Goal: Transaction & Acquisition: Purchase product/service

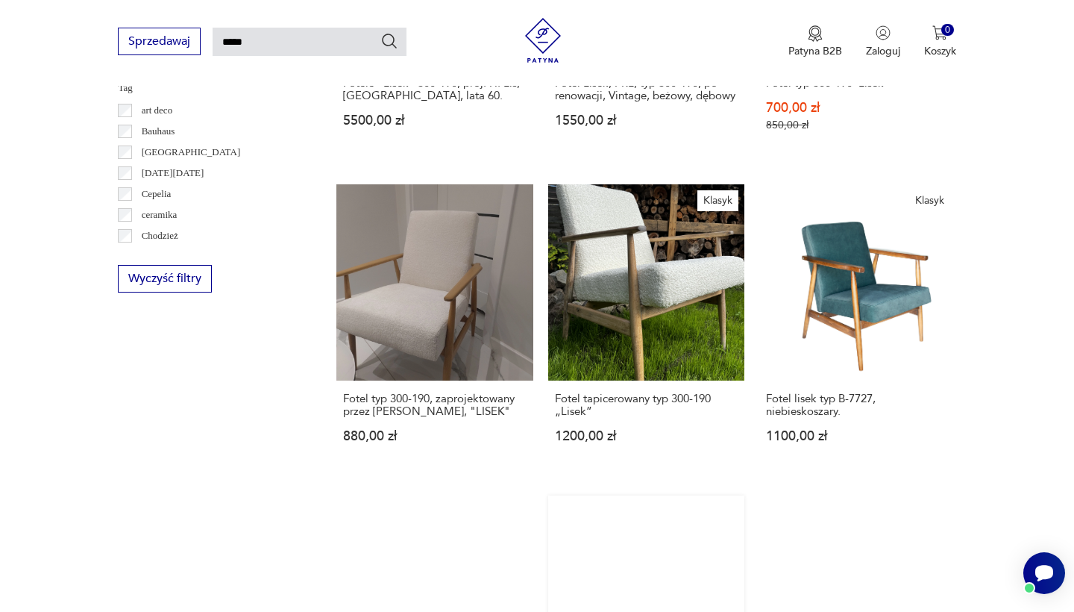
scroll to position [839, 0]
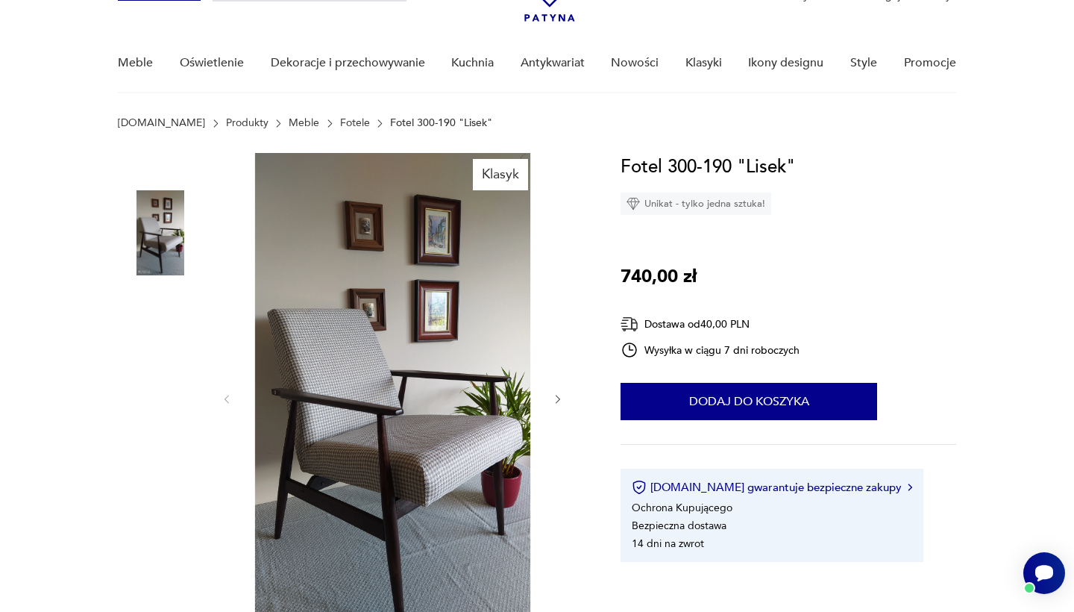
scroll to position [95, 0]
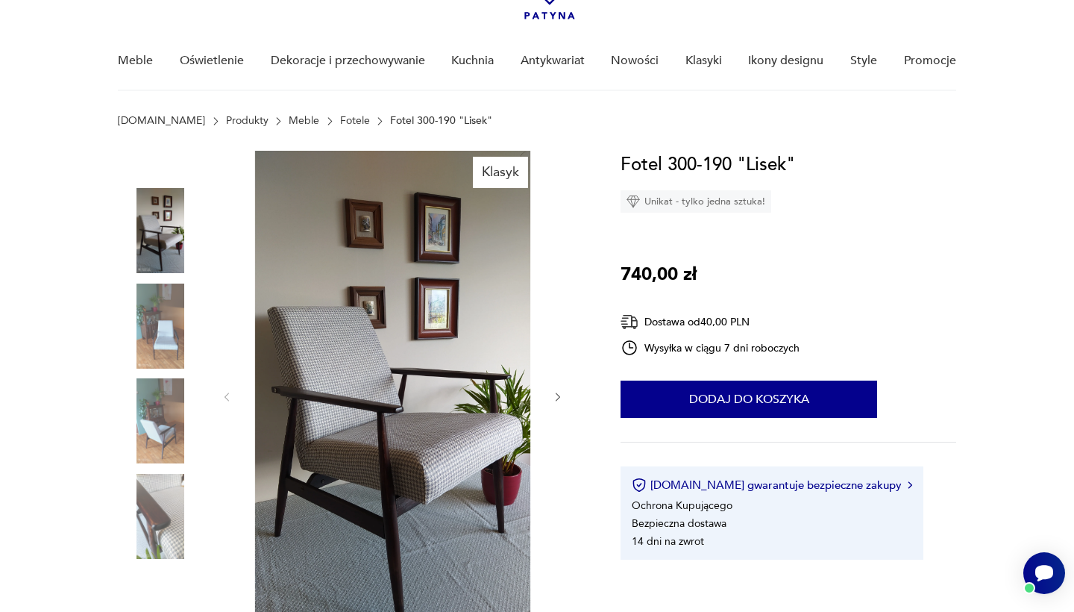
click at [559, 399] on icon "button" at bounding box center [558, 397] width 13 height 13
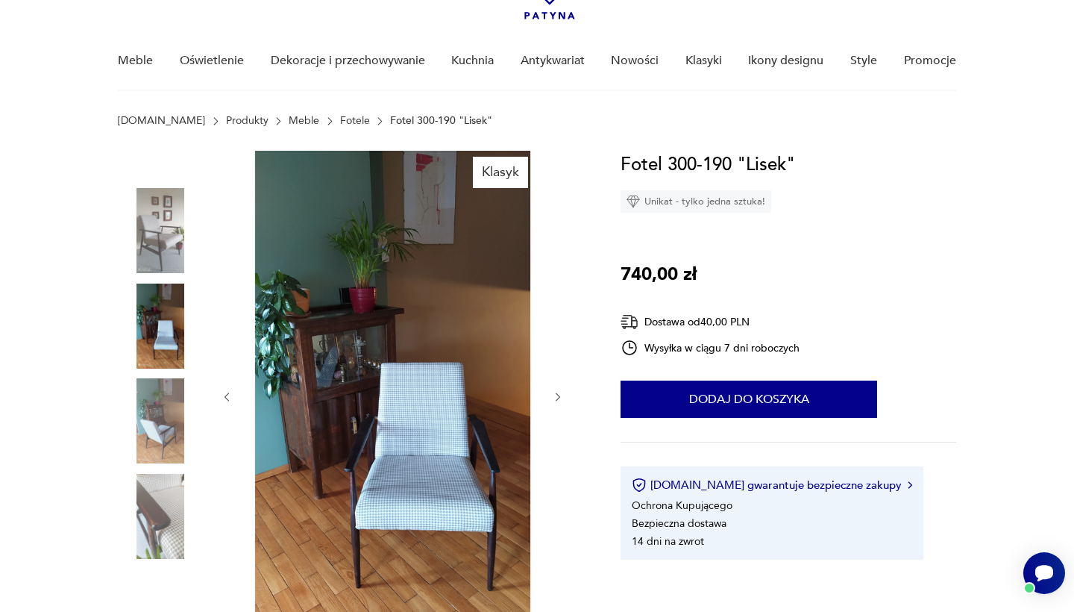
click at [559, 399] on icon "button" at bounding box center [558, 397] width 13 height 13
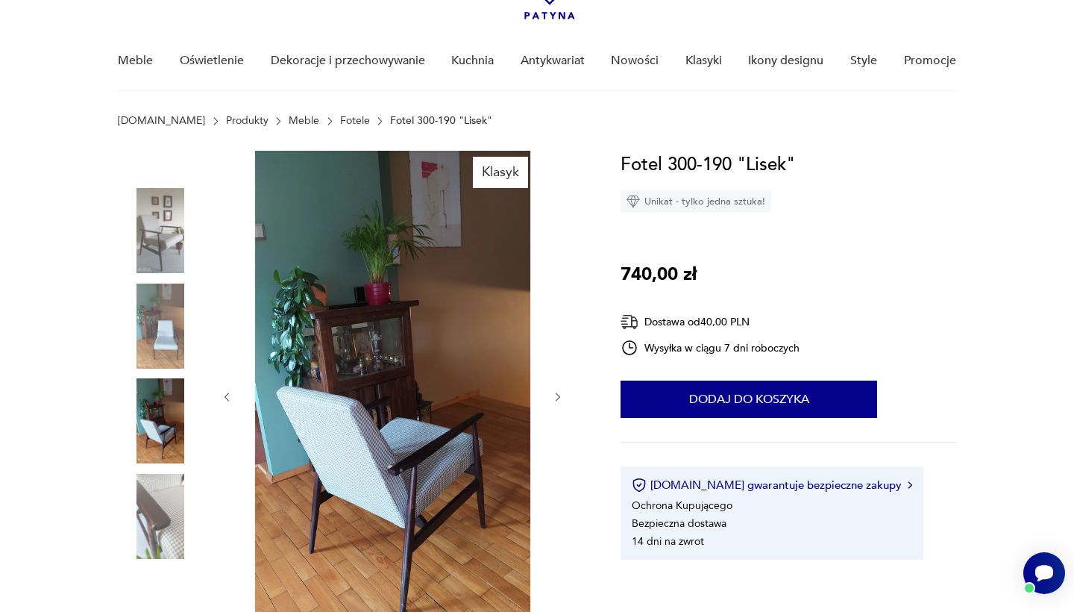
click at [559, 399] on icon "button" at bounding box center [558, 397] width 13 height 13
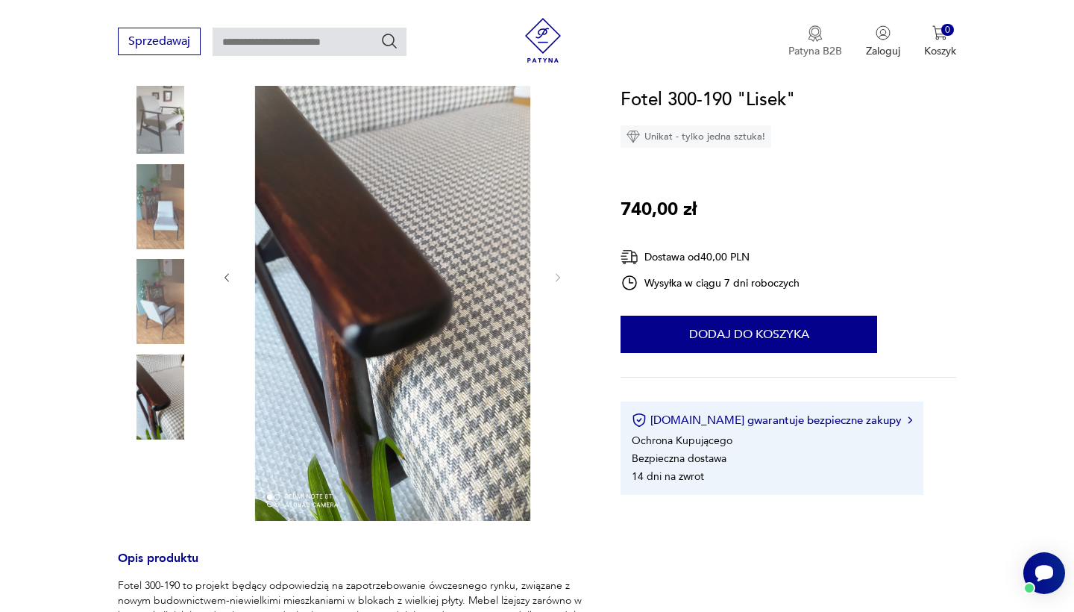
scroll to position [135, 0]
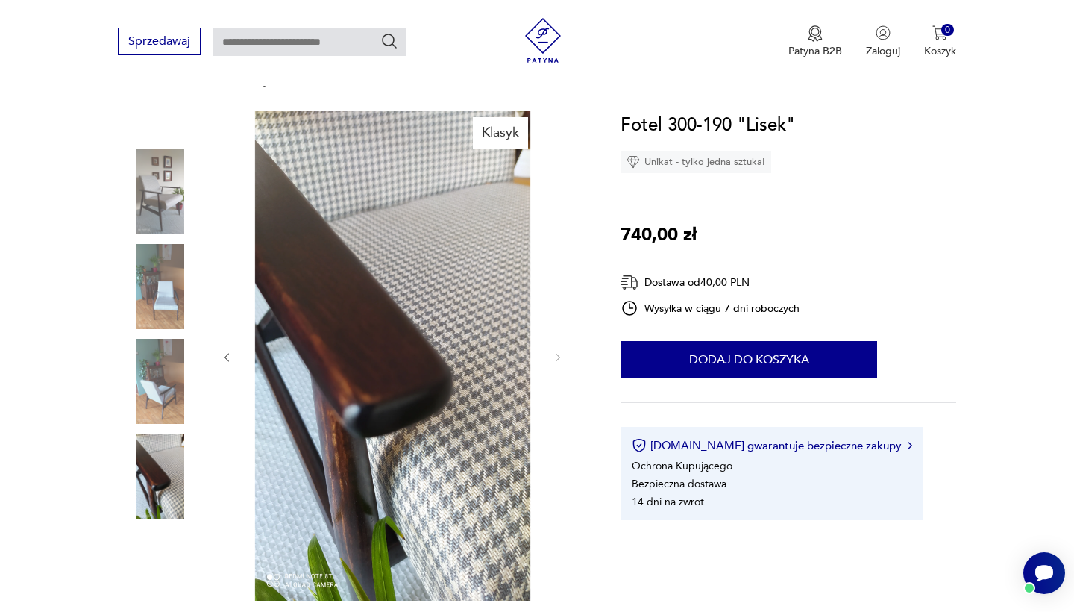
click at [268, 34] on input "text" at bounding box center [310, 42] width 194 height 28
type input "**********"
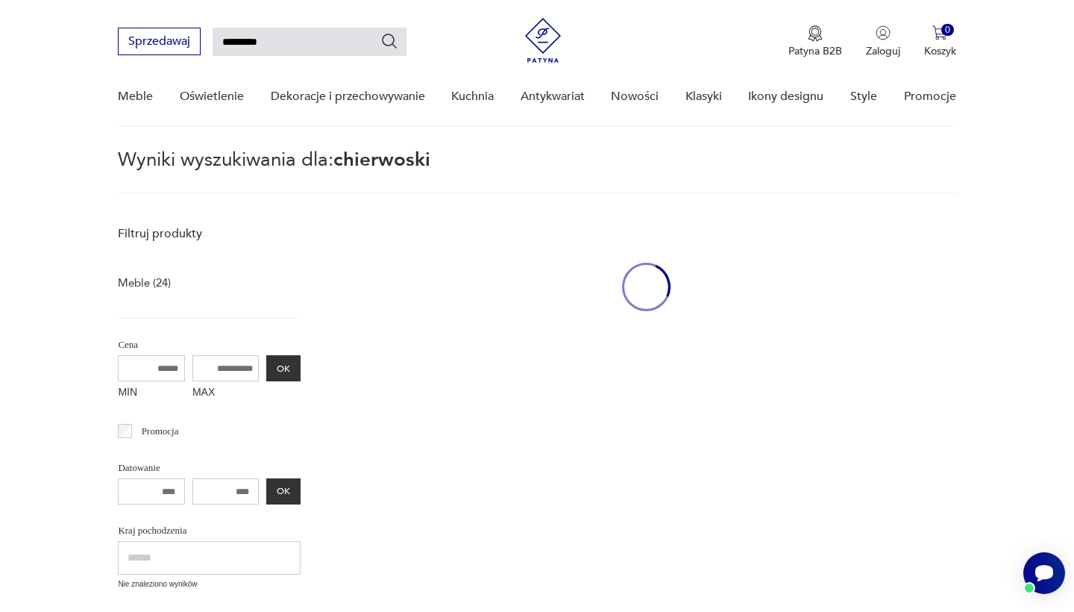
scroll to position [54, 0]
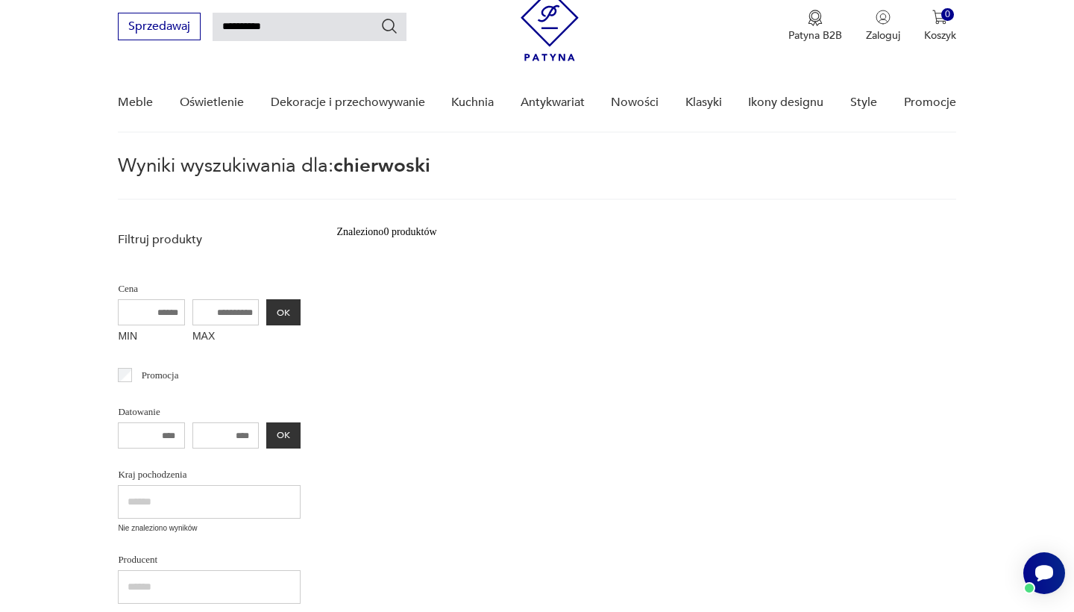
type input "********"
click at [298, 19] on input "**********" at bounding box center [310, 27] width 194 height 28
type input "**********"
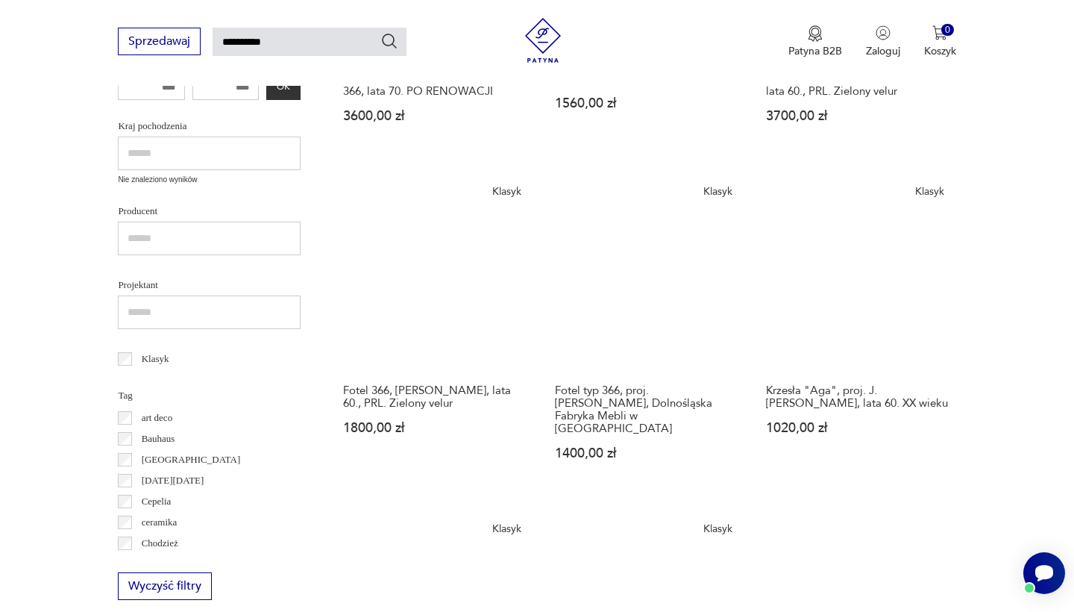
scroll to position [462, 0]
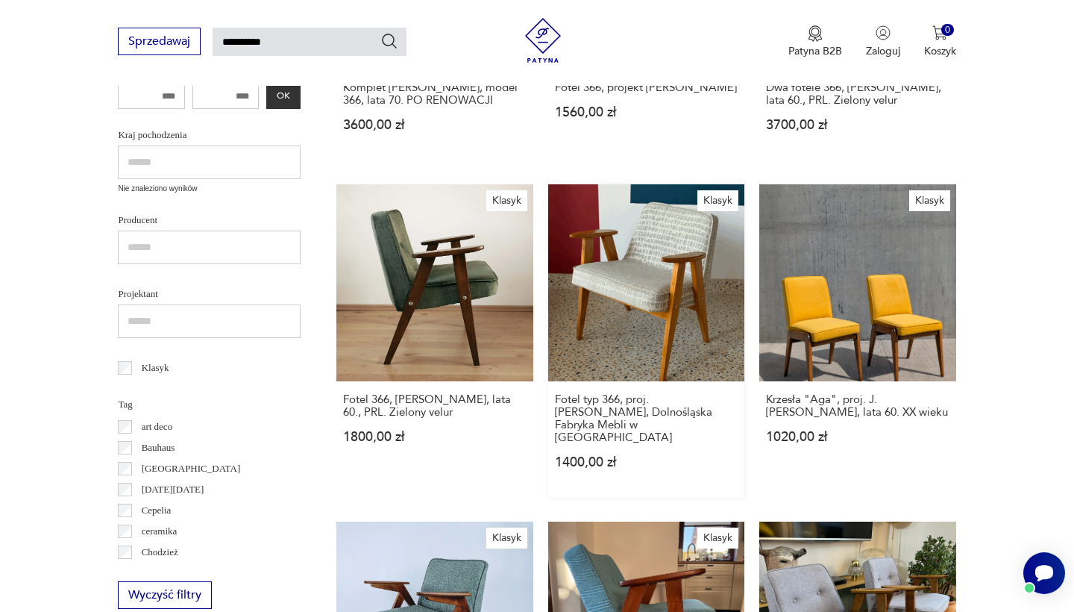
click at [548, 243] on link "Klasyk Fotel typ 366, proj. [PERSON_NAME], Dolnośląska Fabryka Mebli w [GEOGRAP…" at bounding box center [646, 340] width 196 height 313
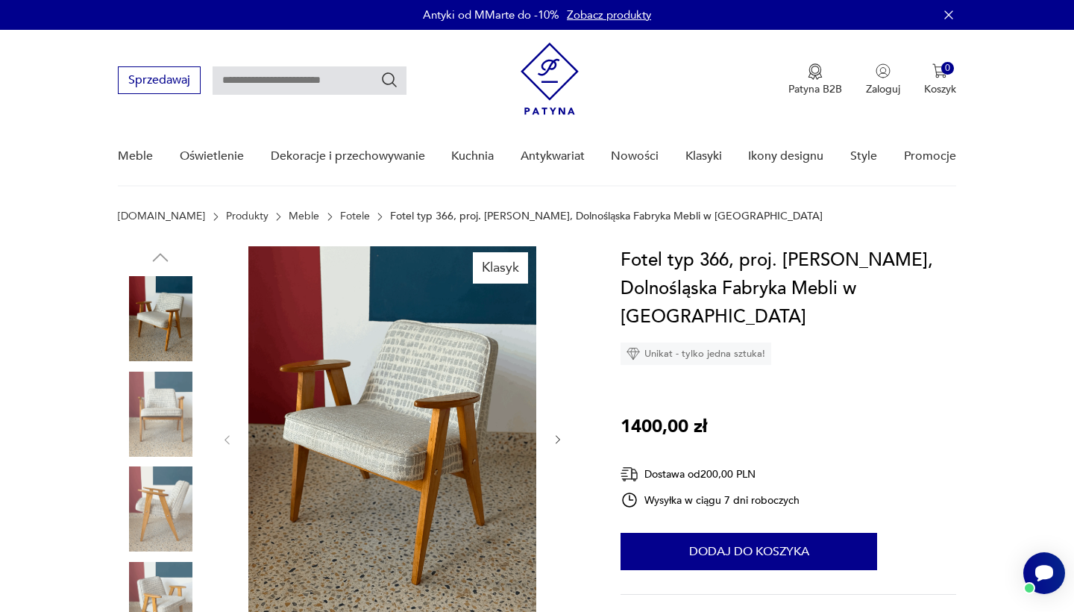
click at [560, 431] on div at bounding box center [392, 439] width 343 height 387
click at [557, 437] on icon "button" at bounding box center [558, 440] width 4 height 9
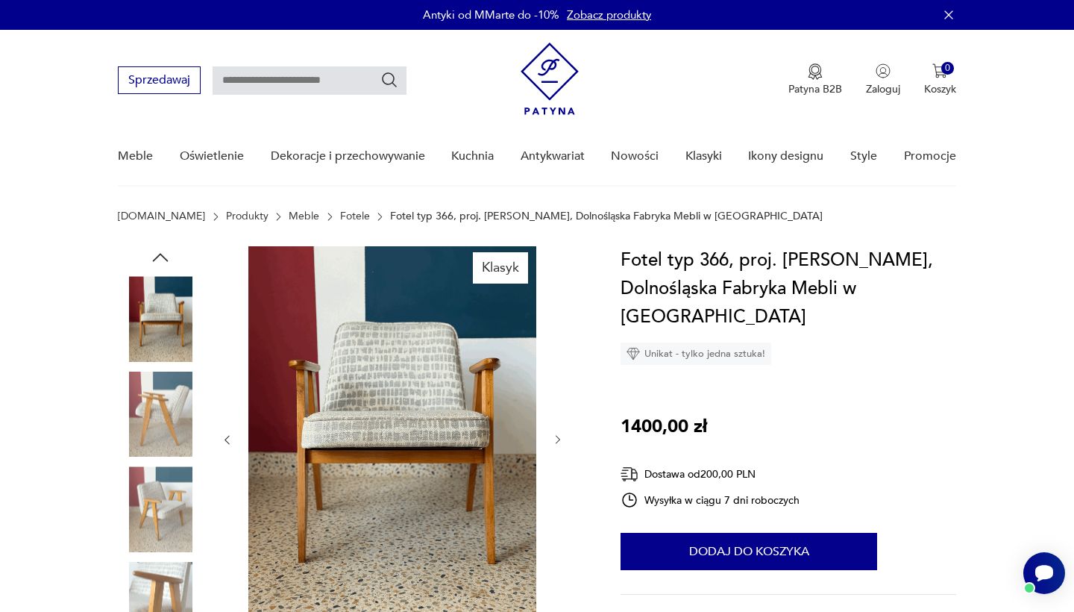
click at [557, 437] on icon "button" at bounding box center [558, 440] width 4 height 9
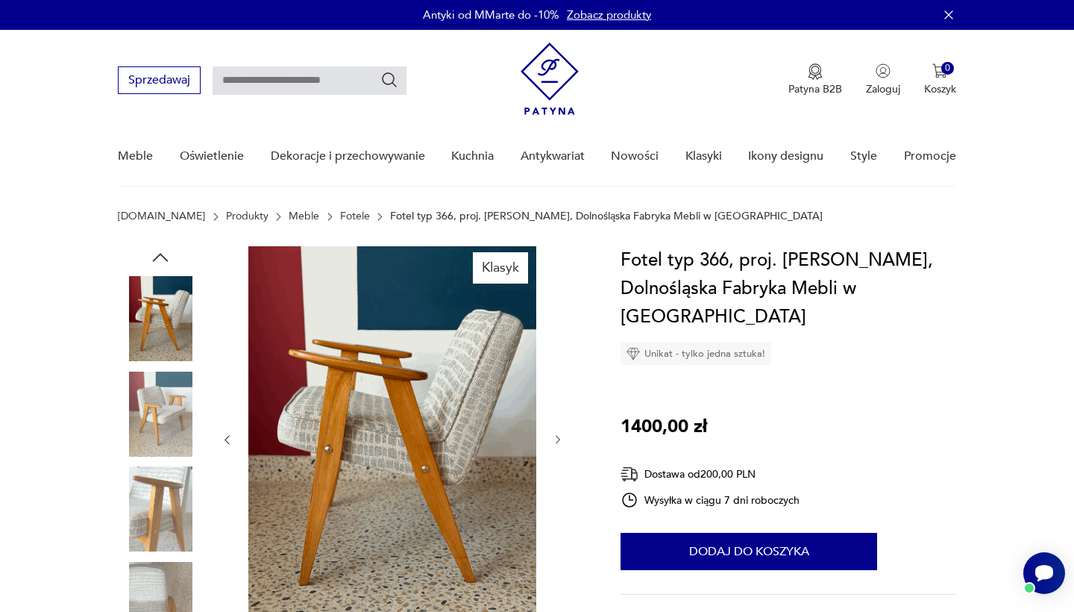
click at [557, 437] on icon "button" at bounding box center [558, 440] width 4 height 9
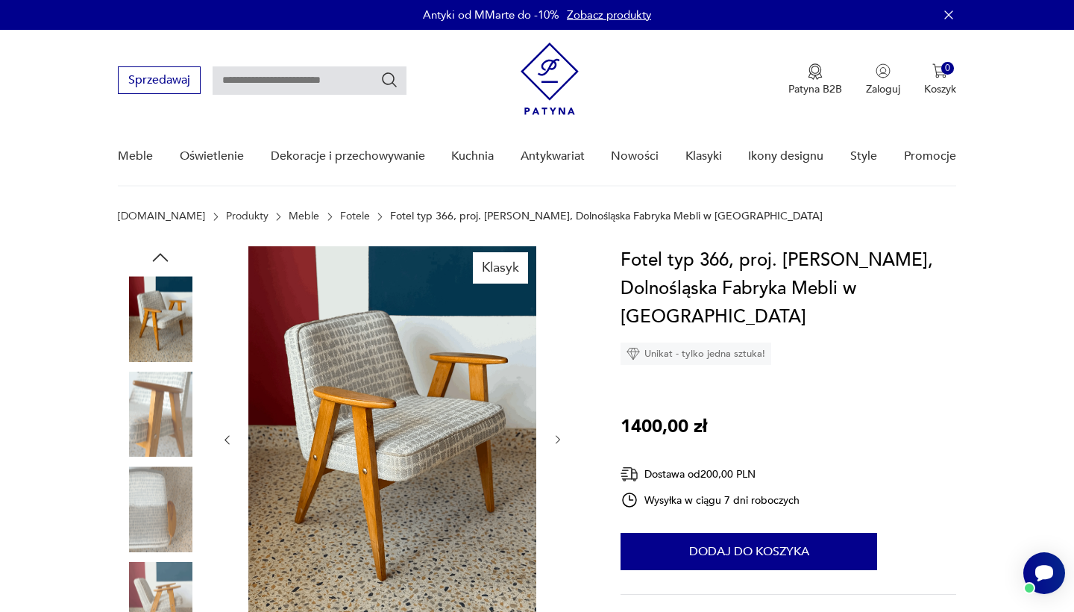
click at [557, 437] on icon "button" at bounding box center [558, 440] width 4 height 9
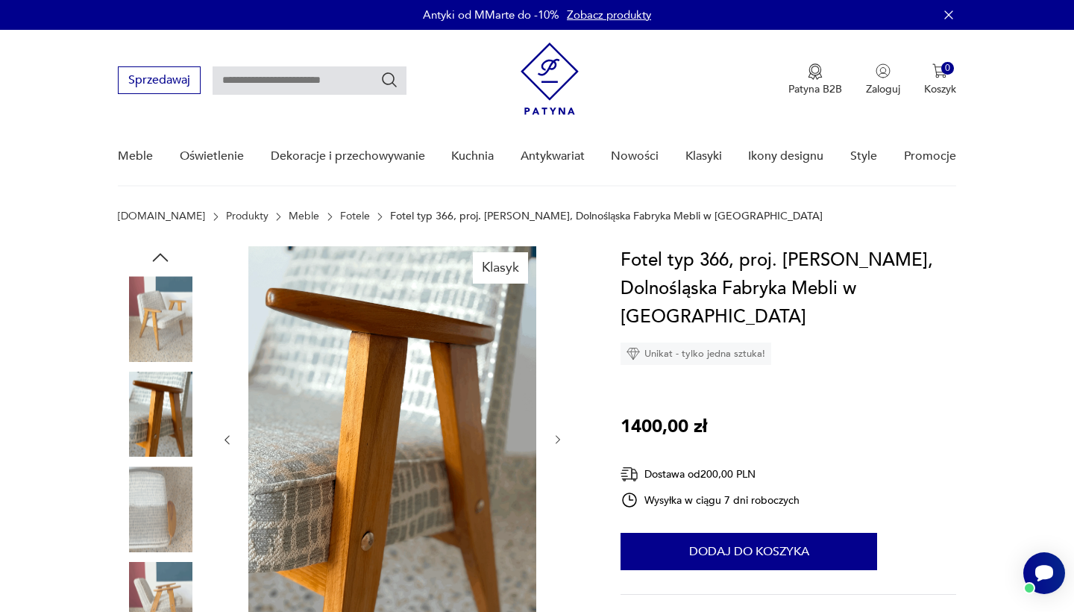
click at [557, 437] on icon "button" at bounding box center [558, 440] width 4 height 9
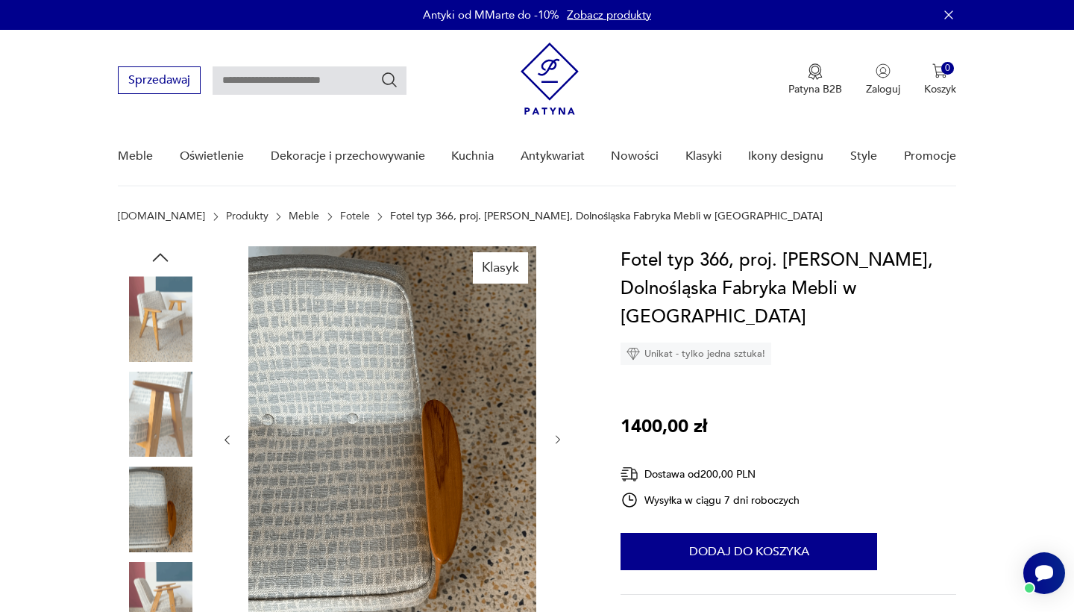
click at [557, 437] on icon "button" at bounding box center [558, 440] width 4 height 9
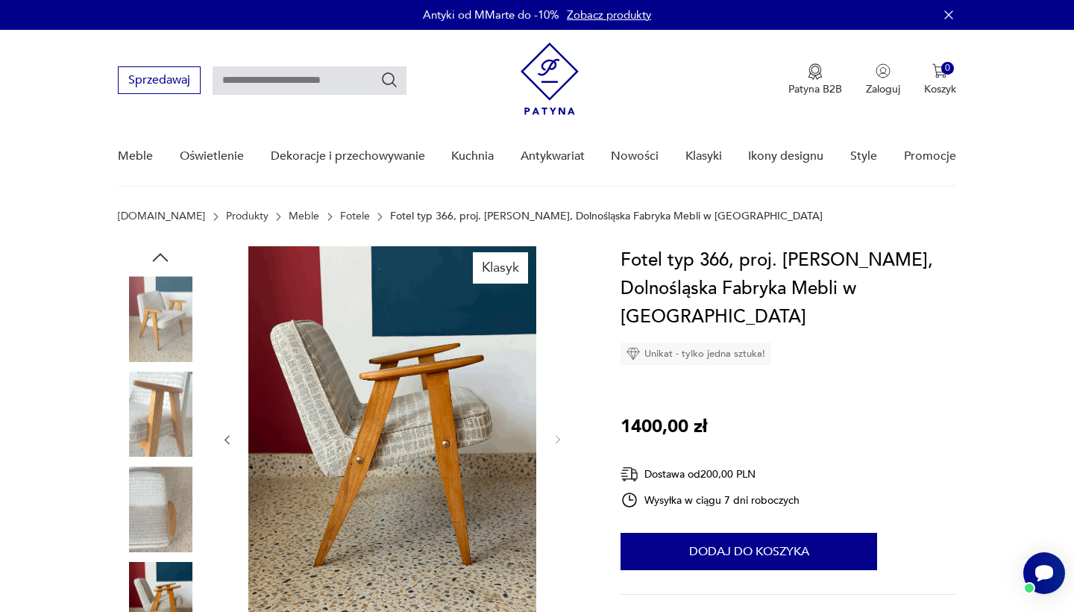
click at [227, 437] on icon "button" at bounding box center [227, 439] width 13 height 13
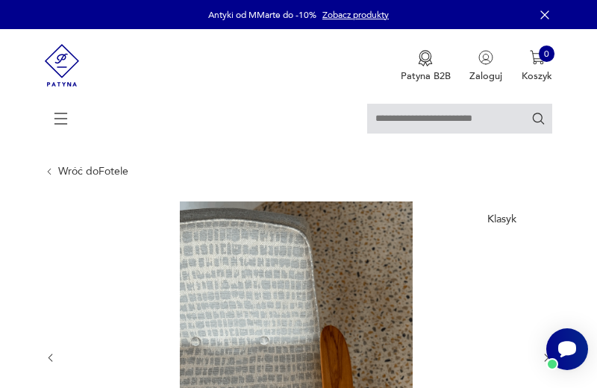
drag, startPoint x: 369, startPoint y: 120, endPoint x: 373, endPoint y: 127, distance: 7.7
click at [369, 122] on input "text" at bounding box center [459, 119] width 185 height 30
type input "*****"
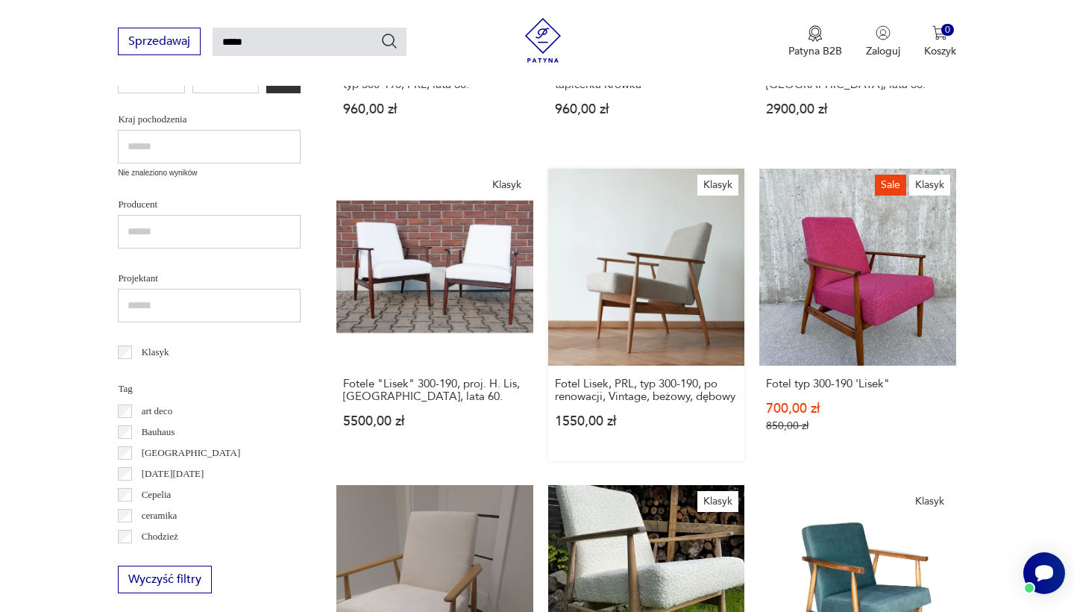
scroll to position [832, 0]
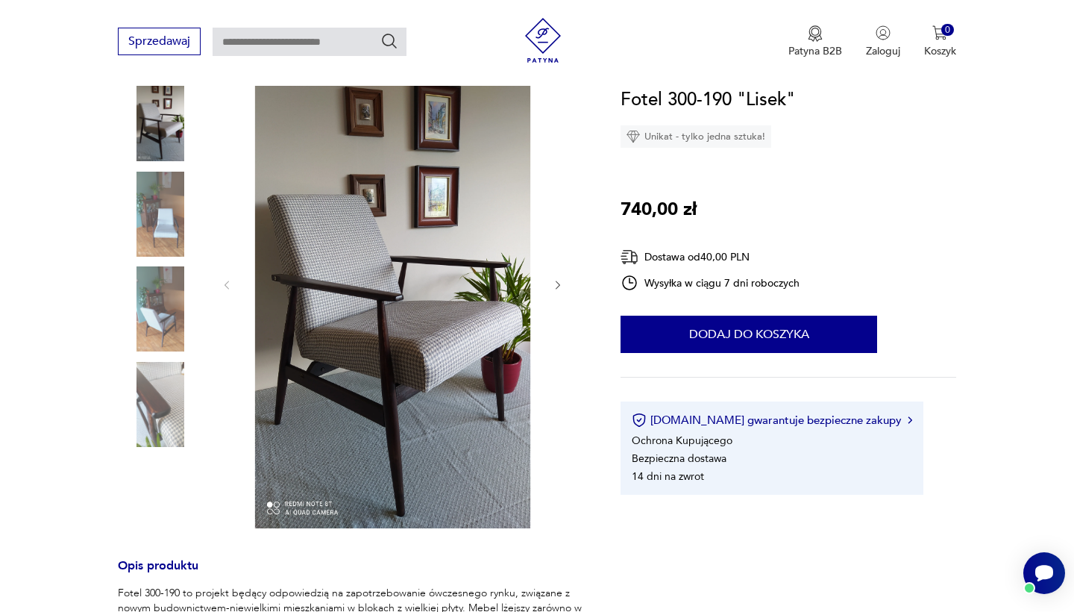
scroll to position [207, 0]
click at [122, 381] on img at bounding box center [160, 404] width 85 height 85
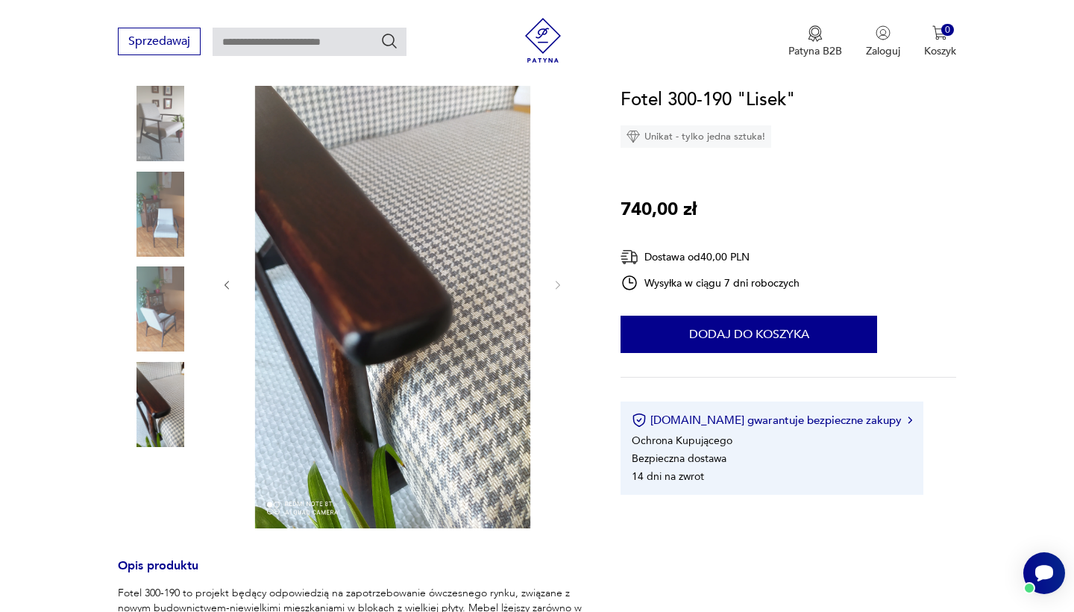
click at [152, 321] on img at bounding box center [160, 308] width 85 height 85
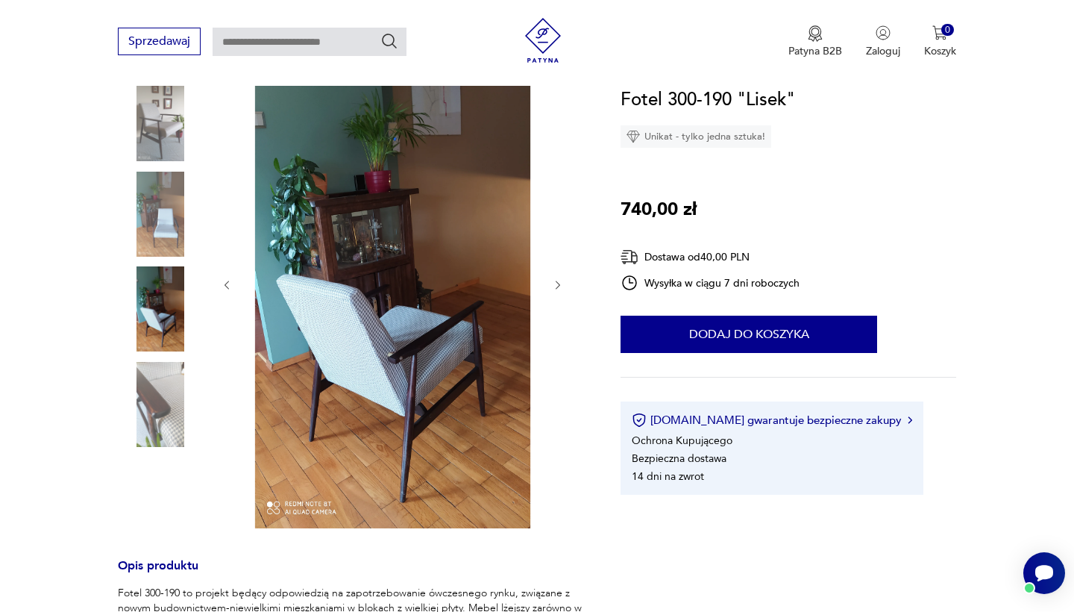
click at [169, 260] on div at bounding box center [160, 262] width 85 height 373
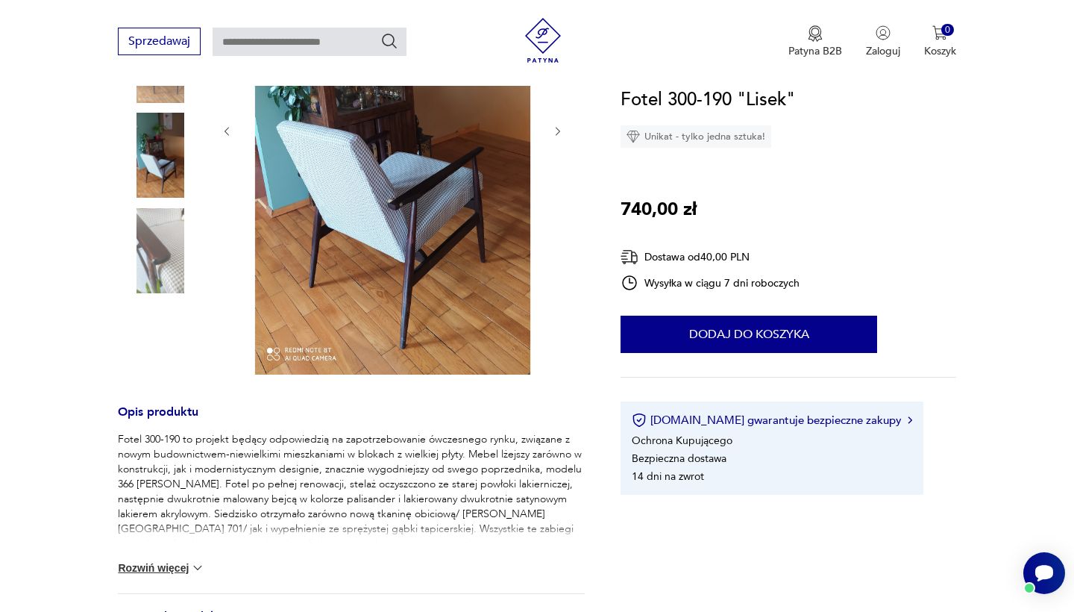
scroll to position [362, 0]
click at [175, 564] on button "Rozwiń więcej" at bounding box center [161, 566] width 87 height 15
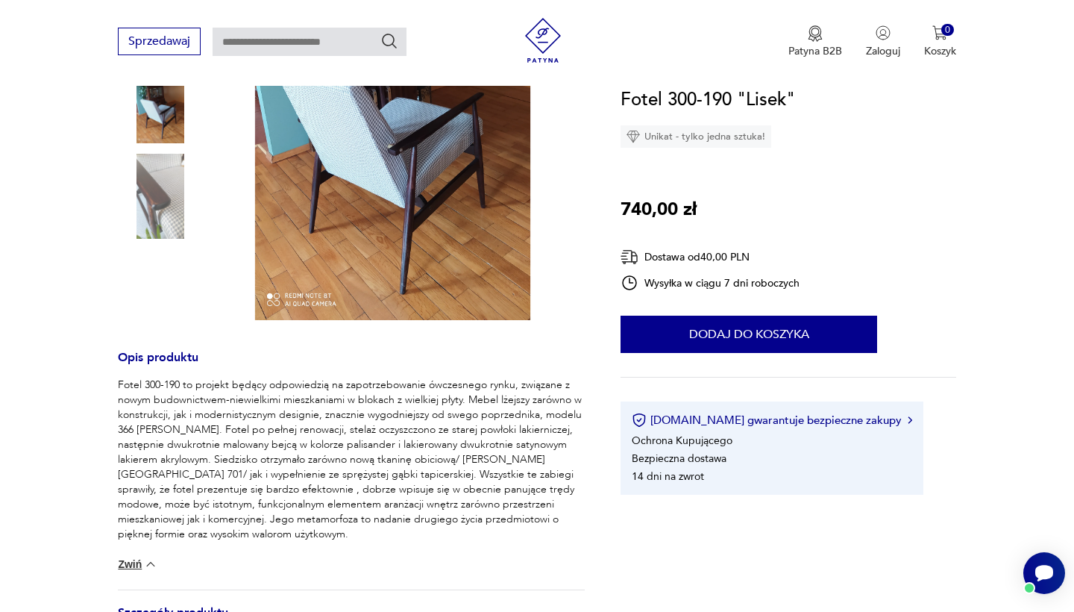
scroll to position [416, 0]
click at [157, 201] on img at bounding box center [160, 195] width 85 height 85
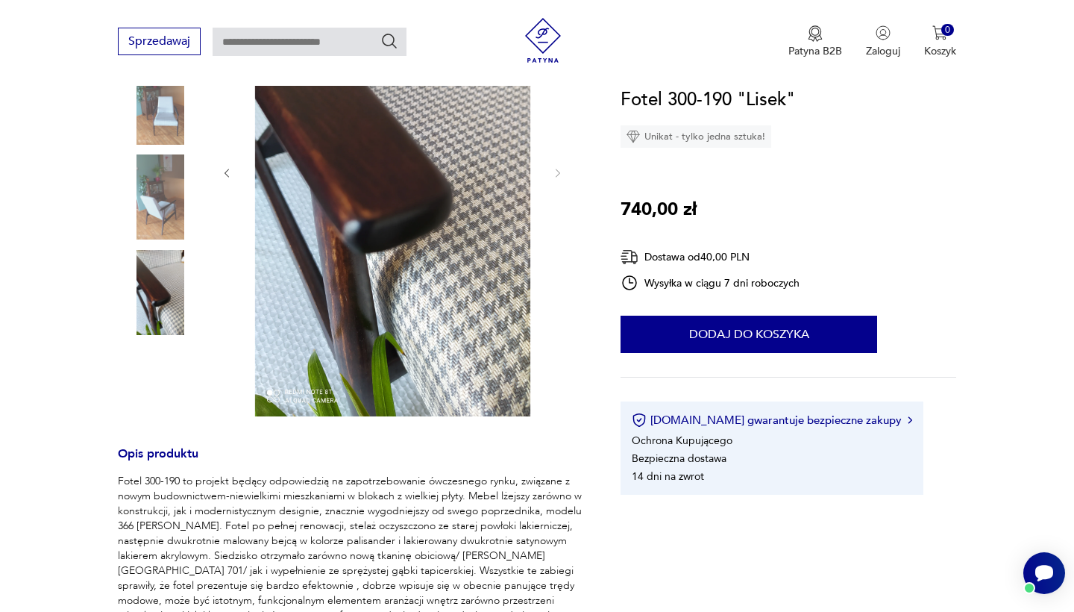
scroll to position [315, 0]
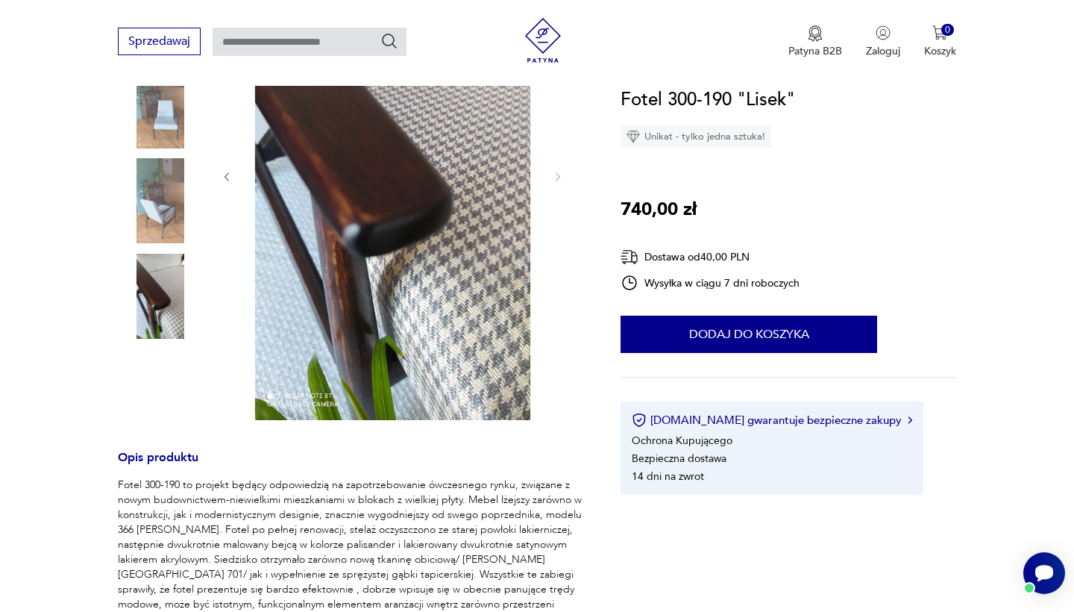
click at [474, 263] on img at bounding box center [392, 175] width 288 height 489
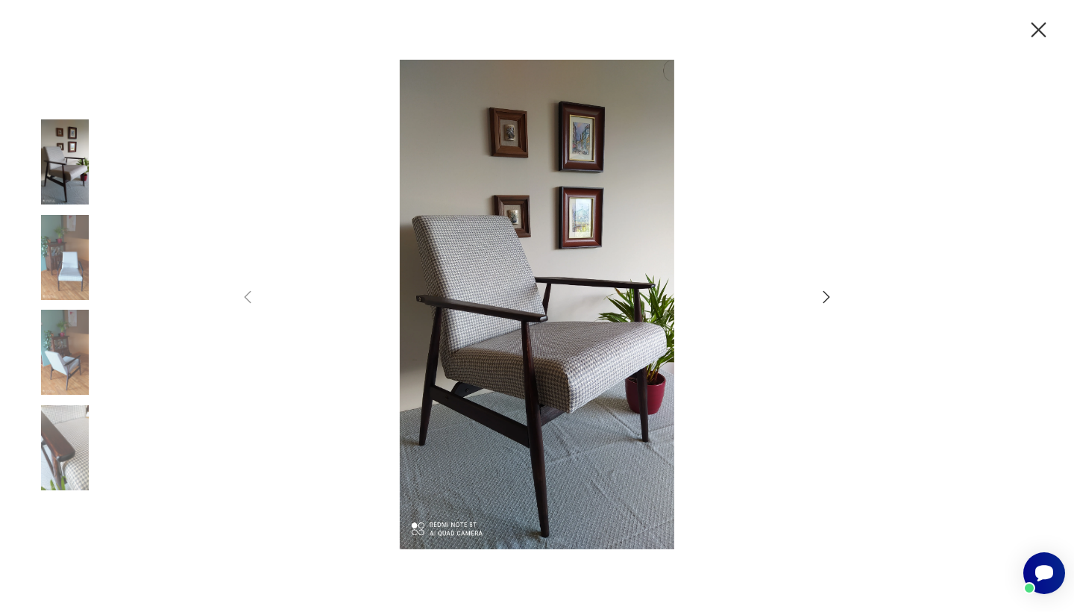
click at [828, 300] on icon "button" at bounding box center [826, 297] width 18 height 18
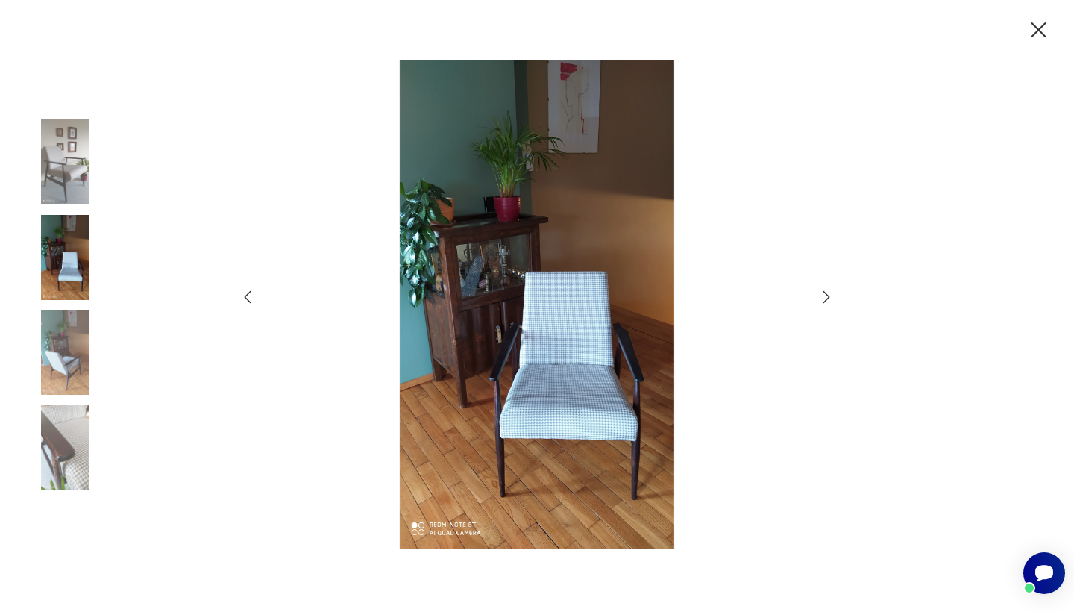
click at [828, 300] on icon "button" at bounding box center [826, 297] width 18 height 18
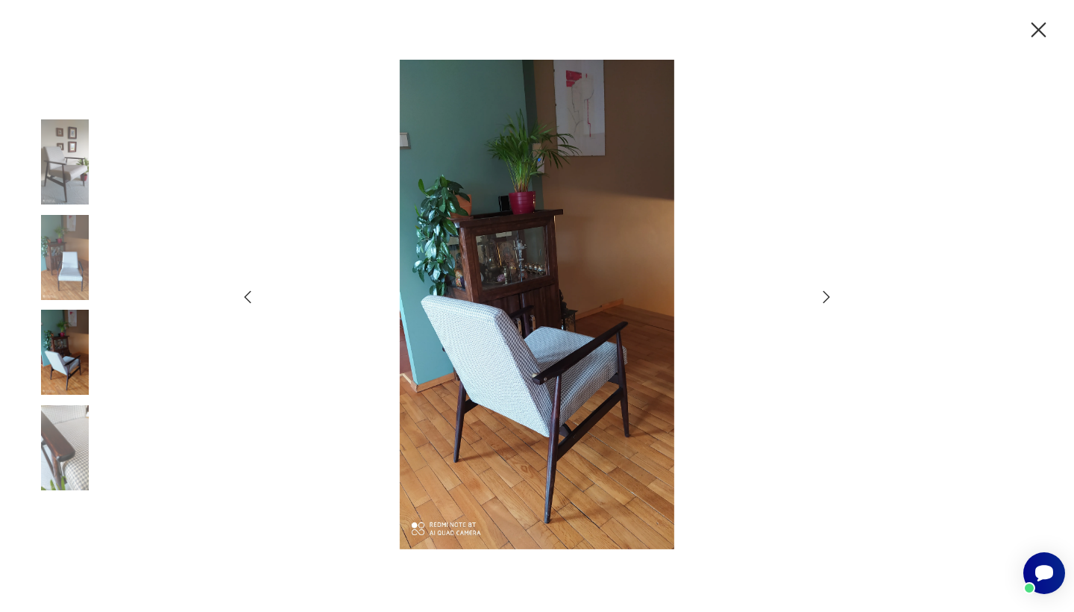
click at [828, 300] on icon "button" at bounding box center [826, 297] width 18 height 18
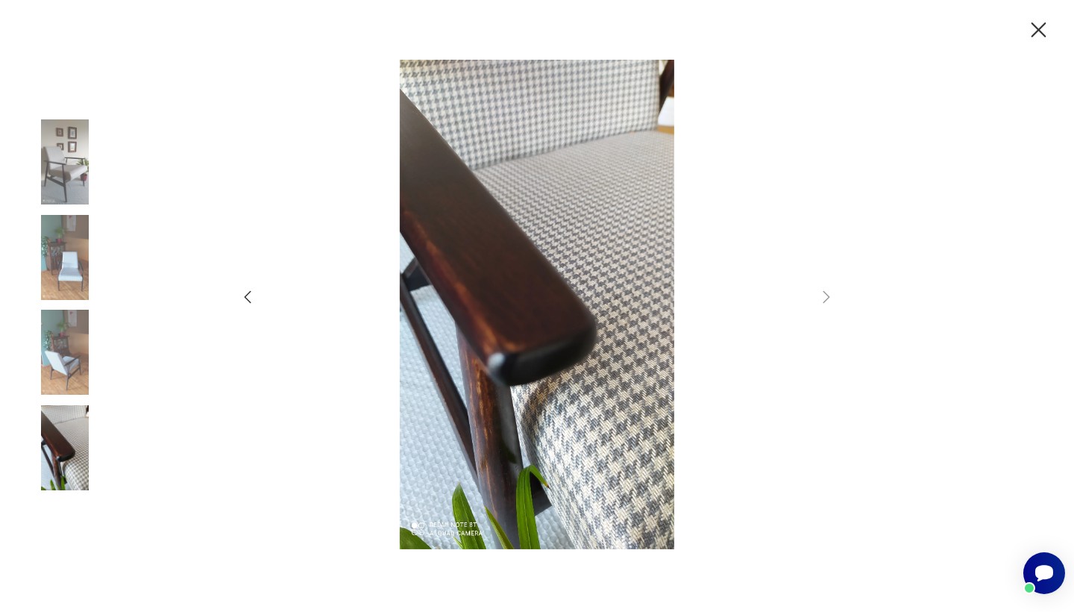
click at [1046, 19] on icon "button" at bounding box center [1039, 30] width 26 height 26
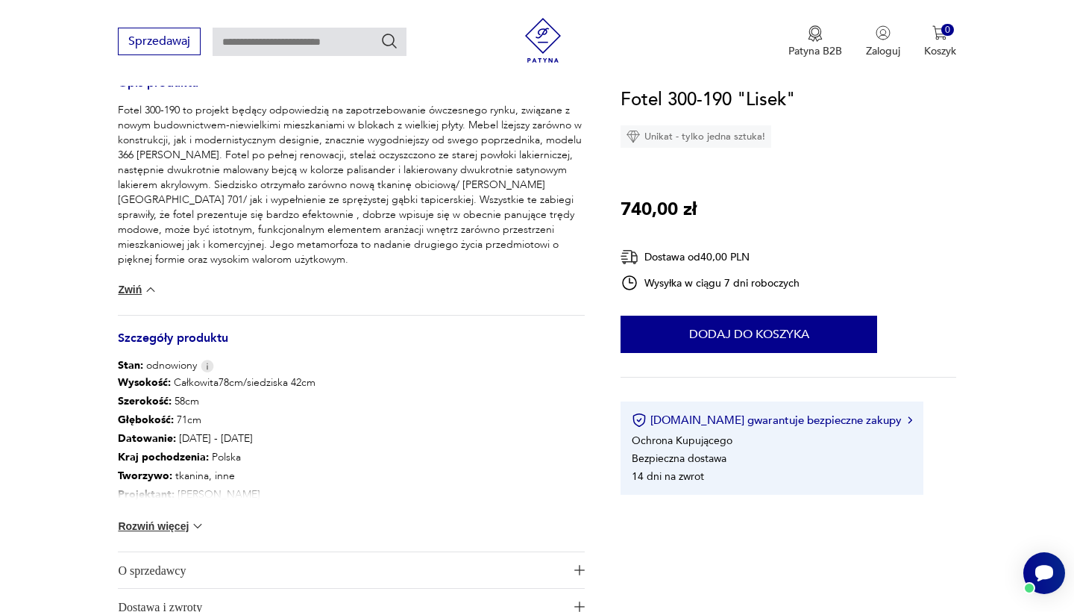
scroll to position [763, 0]
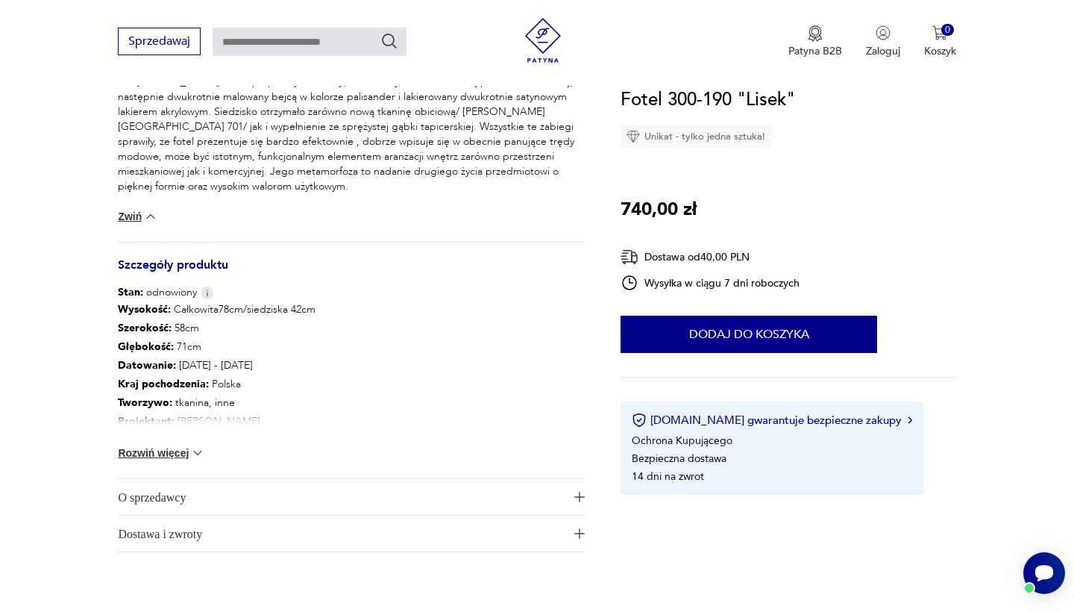
click at [178, 452] on button "Rozwiń więcej" at bounding box center [161, 452] width 87 height 15
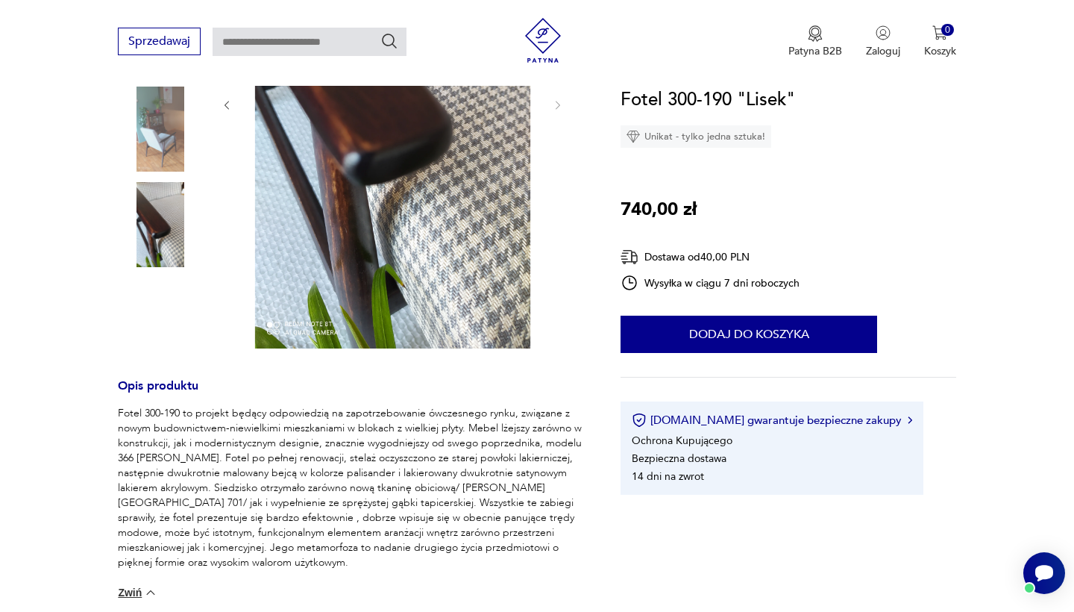
scroll to position [197, 0]
